Goal: Navigation & Orientation: Go to known website

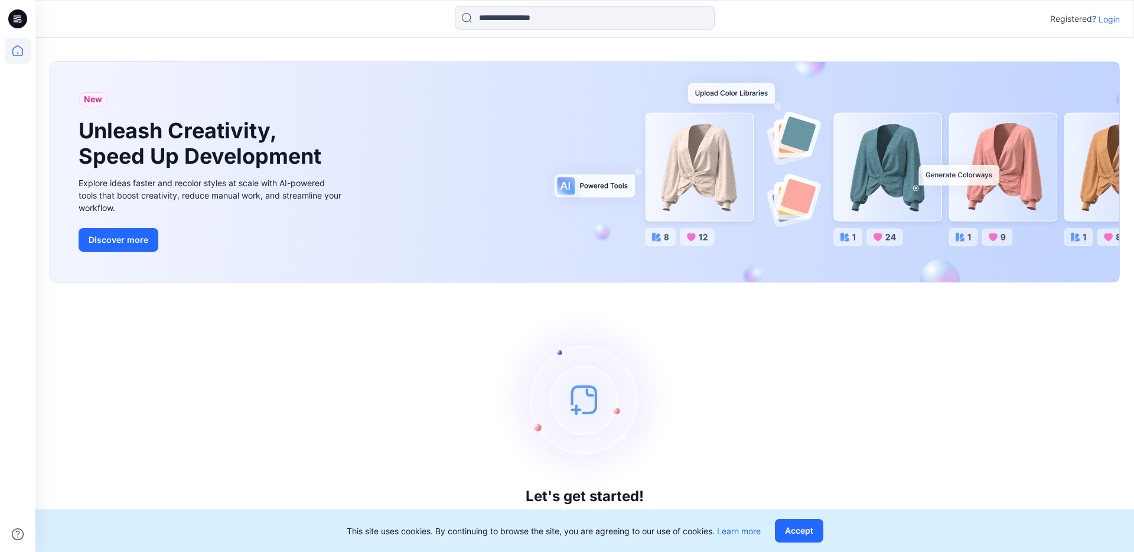
click at [924, 31] on div "Registered? Login" at bounding box center [584, 19] width 1098 height 26
click at [9, 58] on icon at bounding box center [18, 51] width 26 height 26
